Goal: Information Seeking & Learning: Find specific fact

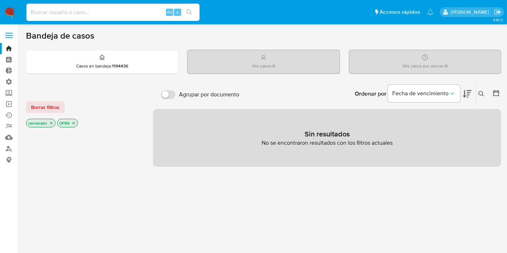
click at [150, 11] on input at bounding box center [112, 12] width 173 height 9
type input "[EMAIL_ADDRESS][PERSON_NAME][DOMAIN_NAME]"
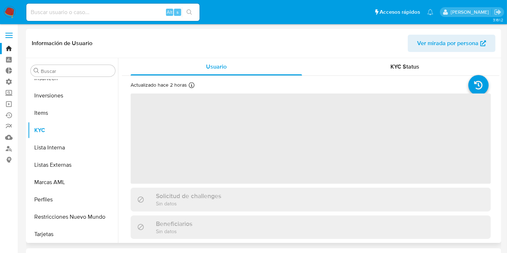
scroll to position [356, 0]
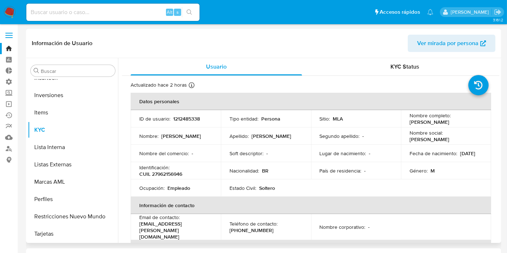
select select "10"
drag, startPoint x: 172, startPoint y: 119, endPoint x: 203, endPoint y: 121, distance: 31.1
click at [203, 121] on div "ID de usuario : 1212485338" at bounding box center [175, 118] width 73 height 6
copy p "1212485338"
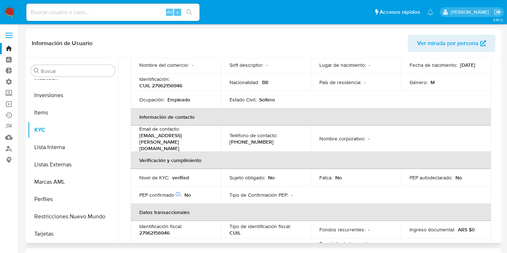
scroll to position [0, 0]
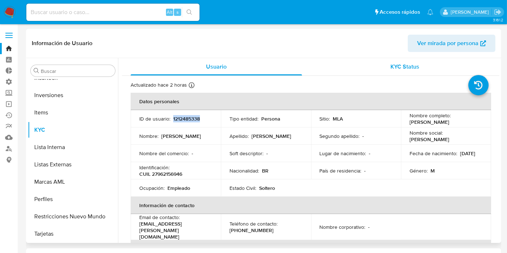
click at [383, 67] on div "KYC Status" at bounding box center [404, 66] width 171 height 17
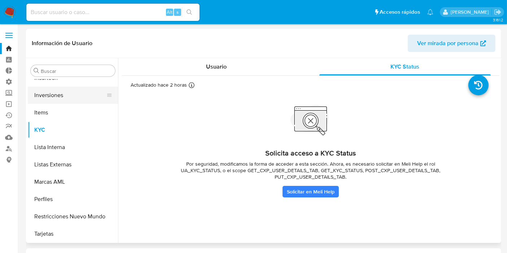
click at [73, 89] on button "Inversiones" at bounding box center [70, 95] width 84 height 17
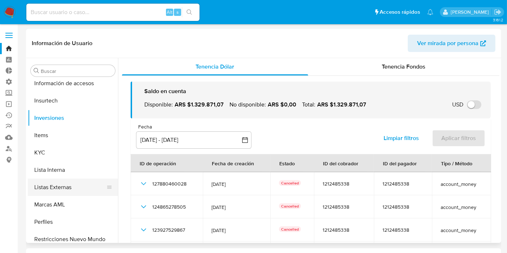
scroll to position [316, 0]
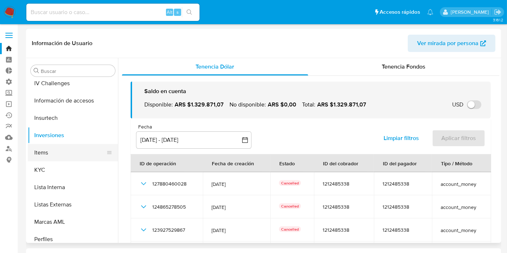
click at [64, 157] on button "Items" at bounding box center [70, 152] width 84 height 17
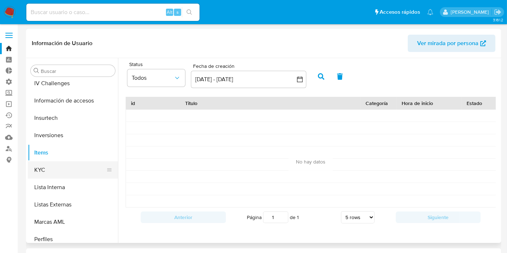
click at [62, 167] on button "KYC" at bounding box center [70, 169] width 84 height 17
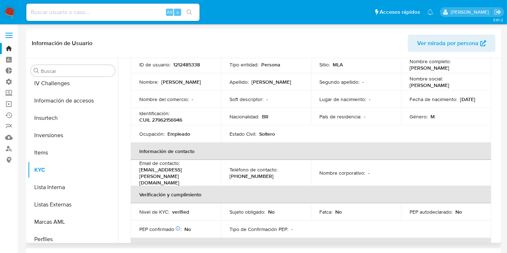
scroll to position [0, 0]
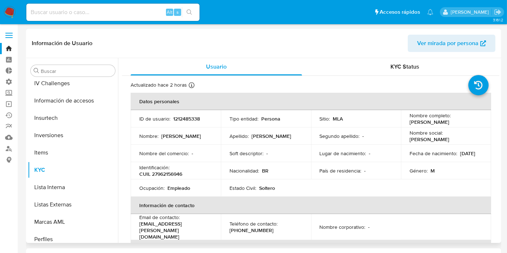
click at [446, 41] on span "Ver mirada por persona" at bounding box center [447, 43] width 61 height 17
click at [112, 12] on input at bounding box center [112, 12] width 173 height 9
click at [147, 12] on input at bounding box center [112, 12] width 173 height 9
type input "[PERSON_NAME]"
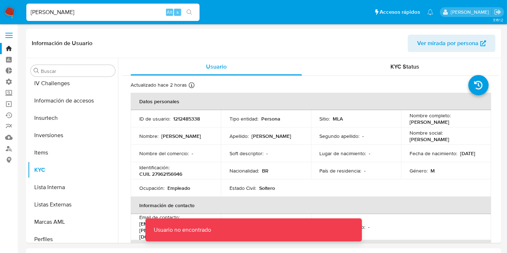
click at [8, 32] on label at bounding box center [9, 35] width 18 height 15
click at [0, 0] on input "checkbox" at bounding box center [0, 0] width 0 height 0
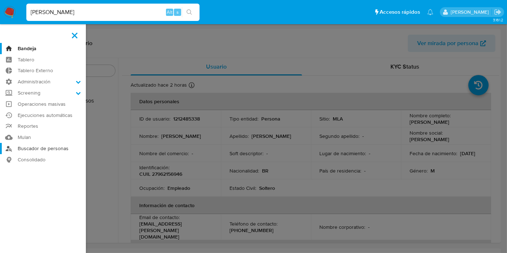
click at [32, 148] on link "Buscador de personas" at bounding box center [43, 148] width 86 height 11
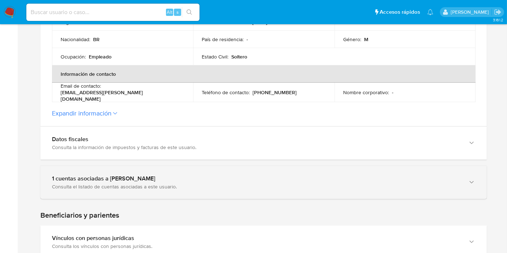
scroll to position [240, 0]
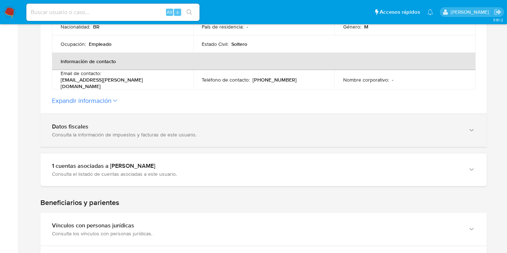
click at [202, 134] on div "Consulta la información de impuestos y facturas de este usuario." at bounding box center [256, 134] width 409 height 6
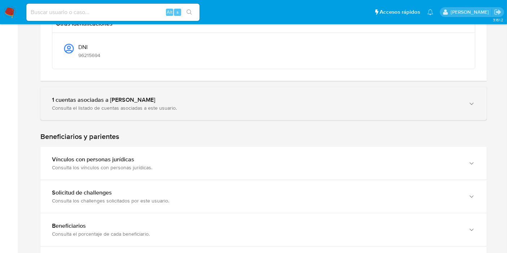
scroll to position [722, 0]
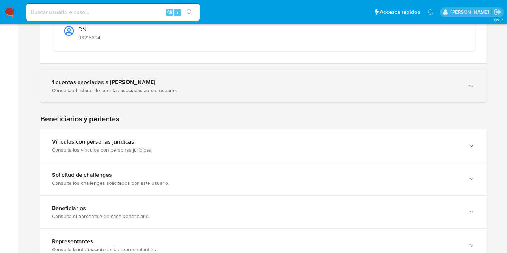
click at [184, 79] on div "1 cuentas asociadas a Igor Oliveira Brito" at bounding box center [256, 82] width 409 height 7
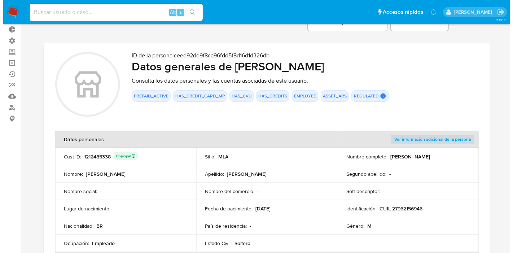
scroll to position [0, 0]
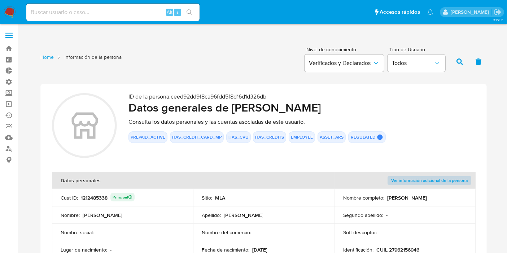
click at [449, 181] on span "Ver información adicional de la persona" at bounding box center [429, 180] width 76 height 7
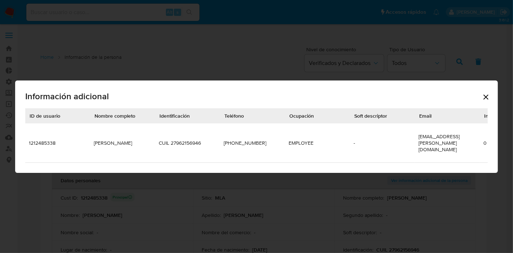
drag, startPoint x: 221, startPoint y: 158, endPoint x: 343, endPoint y: 164, distance: 122.1
click at [343, 163] on div "ID de usuario Nombre completo Identificación Teléfono Ocupación Soft descriptor…" at bounding box center [256, 135] width 463 height 54
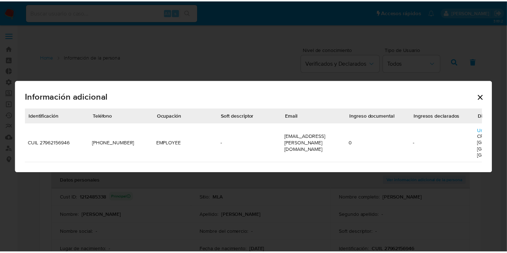
scroll to position [0, 316]
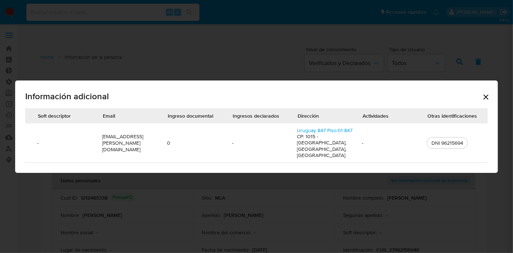
click at [485, 96] on icon "Cerrar" at bounding box center [486, 97] width 9 height 9
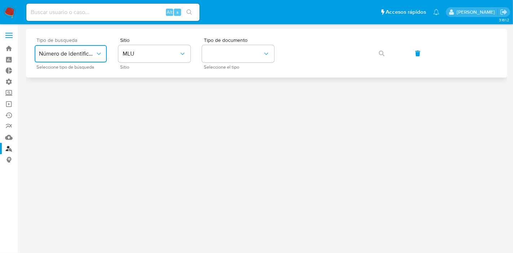
click at [95, 52] on span "Número de identificación" at bounding box center [67, 53] width 56 height 7
click at [80, 54] on span "User ID" at bounding box center [67, 53] width 56 height 7
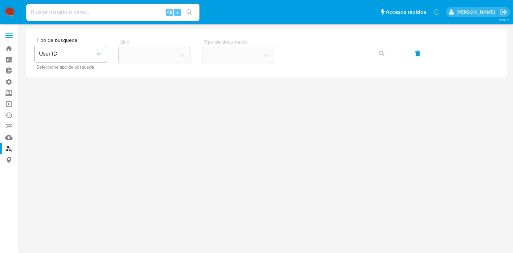
click at [247, 98] on div at bounding box center [266, 125] width 481 height 193
click at [105, 19] on div "Alt s" at bounding box center [112, 12] width 173 height 17
click at [77, 60] on button "User ID" at bounding box center [71, 53] width 72 height 17
click at [137, 101] on div at bounding box center [266, 125] width 481 height 193
click at [5, 39] on label at bounding box center [9, 35] width 18 height 15
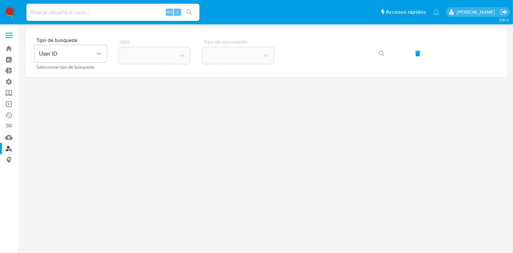
click at [0, 0] on input "checkbox" at bounding box center [0, 0] width 0 height 0
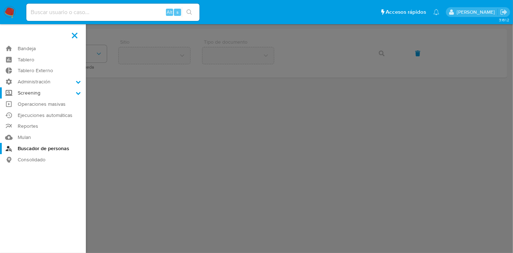
click at [51, 96] on label "Screening" at bounding box center [43, 92] width 86 height 11
click at [0, 0] on input "Screening" at bounding box center [0, 0] width 0 height 0
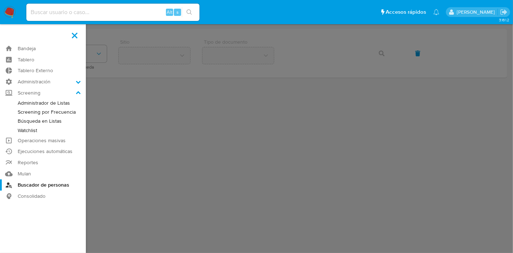
drag, startPoint x: 244, startPoint y: 104, endPoint x: 254, endPoint y: 7, distance: 97.3
click at [244, 102] on label at bounding box center [256, 126] width 513 height 253
click at [0, 0] on input "checkbox" at bounding box center [0, 0] width 0 height 0
